Goal: Task Accomplishment & Management: Use online tool/utility

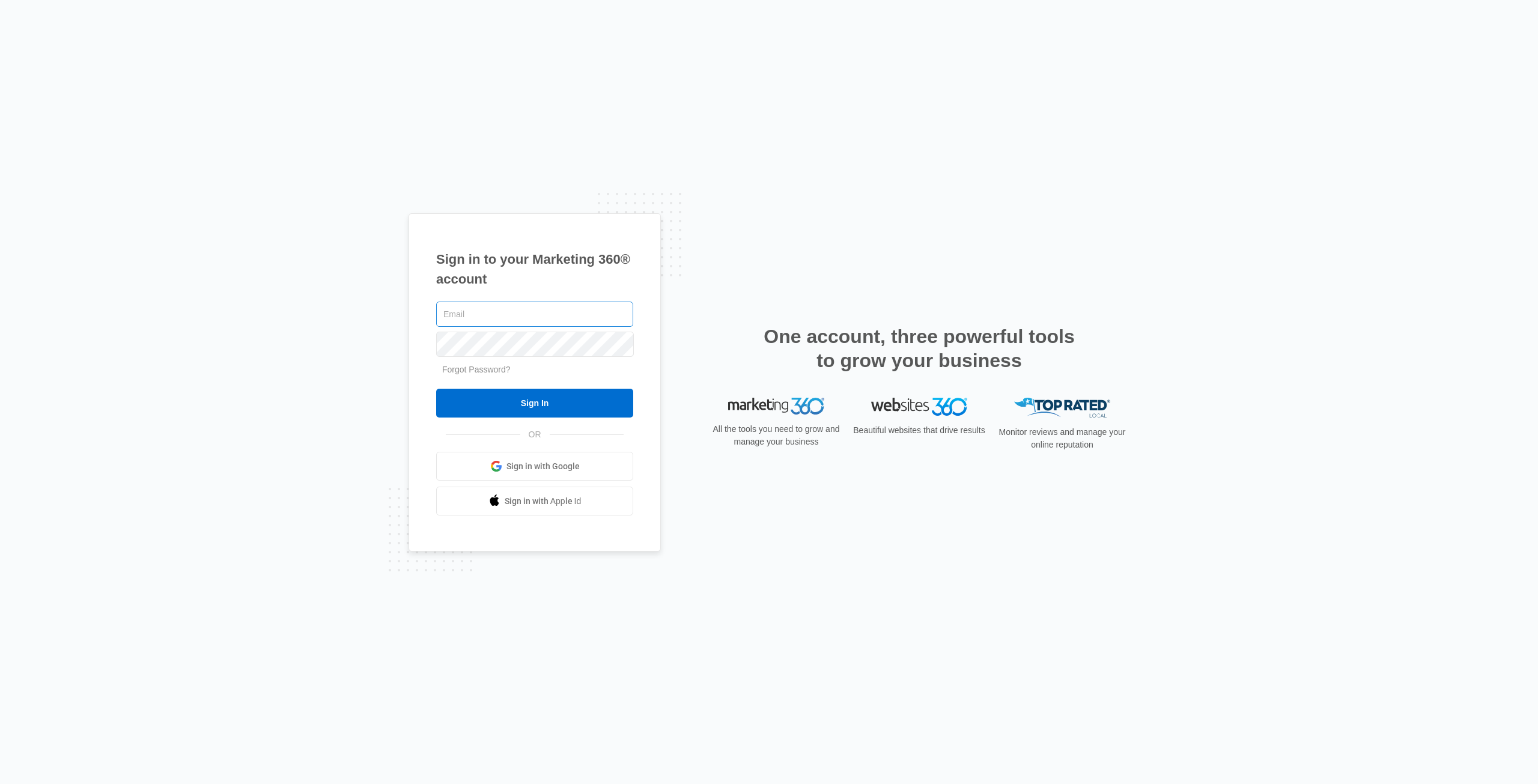
click at [546, 319] on input "text" at bounding box center [534, 314] width 197 height 25
type input "[EMAIL_ADDRESS][PERSON_NAME][DOMAIN_NAME]"
click at [625, 406] on input "Sign In" at bounding box center [534, 403] width 197 height 29
